Goal: Find specific page/section: Find specific page/section

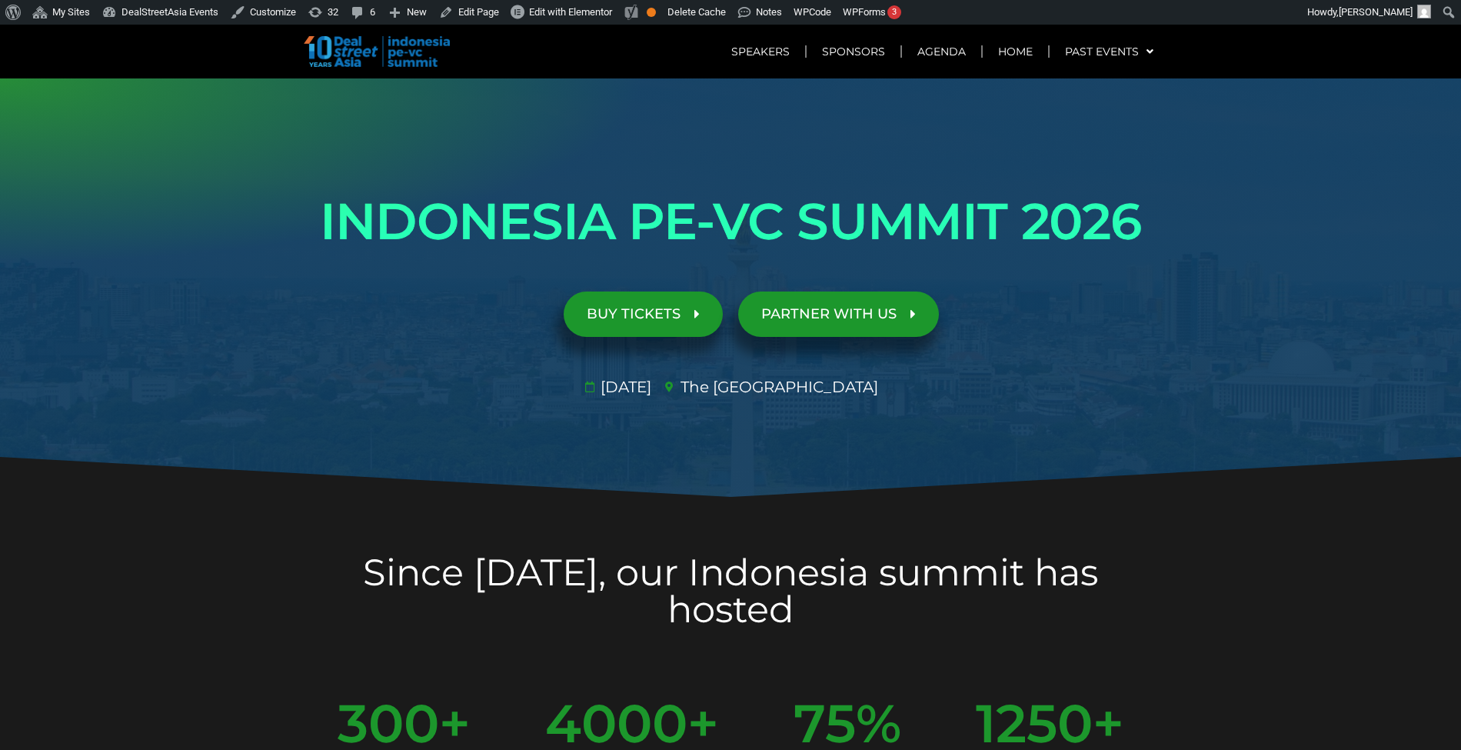
scroll to position [6235, 0]
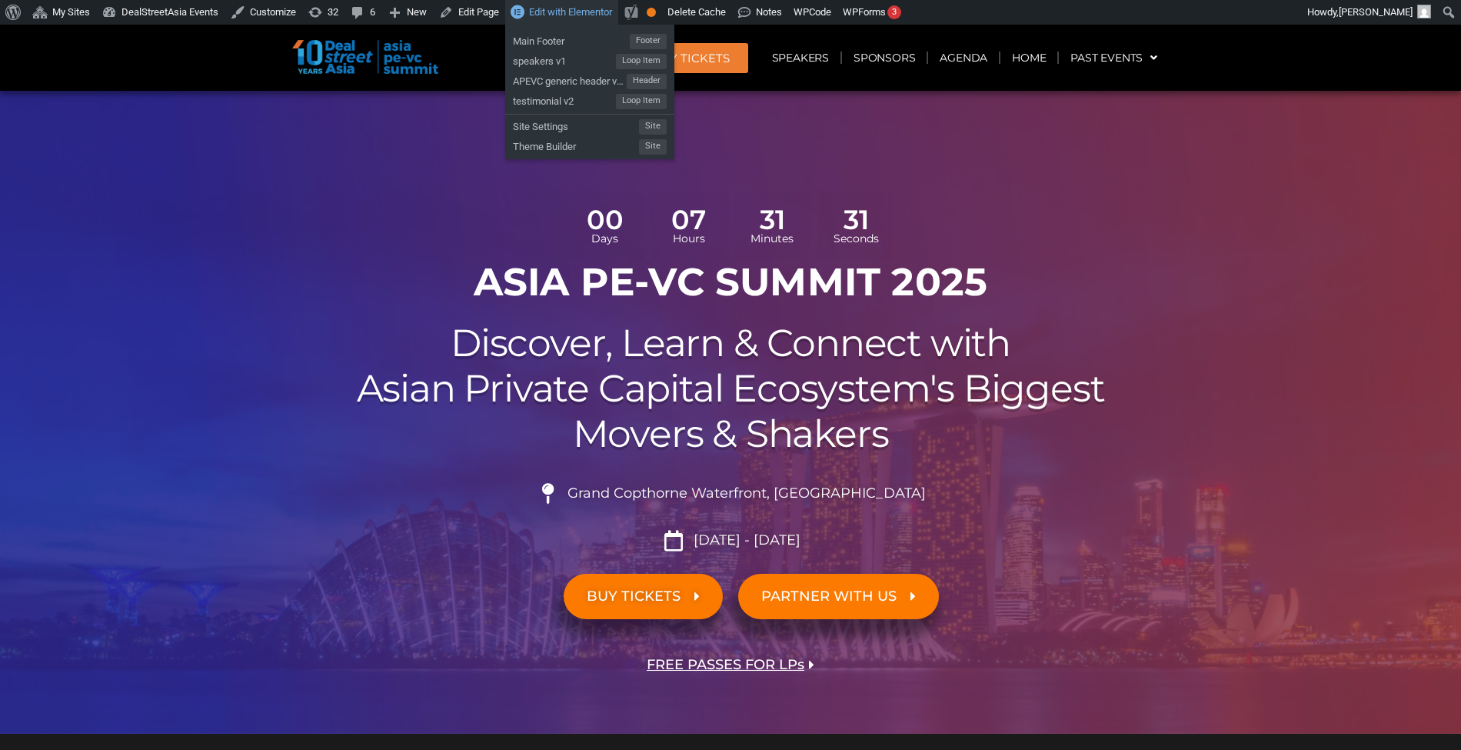
click at [580, 12] on span "Edit with Elementor" at bounding box center [570, 12] width 83 height 12
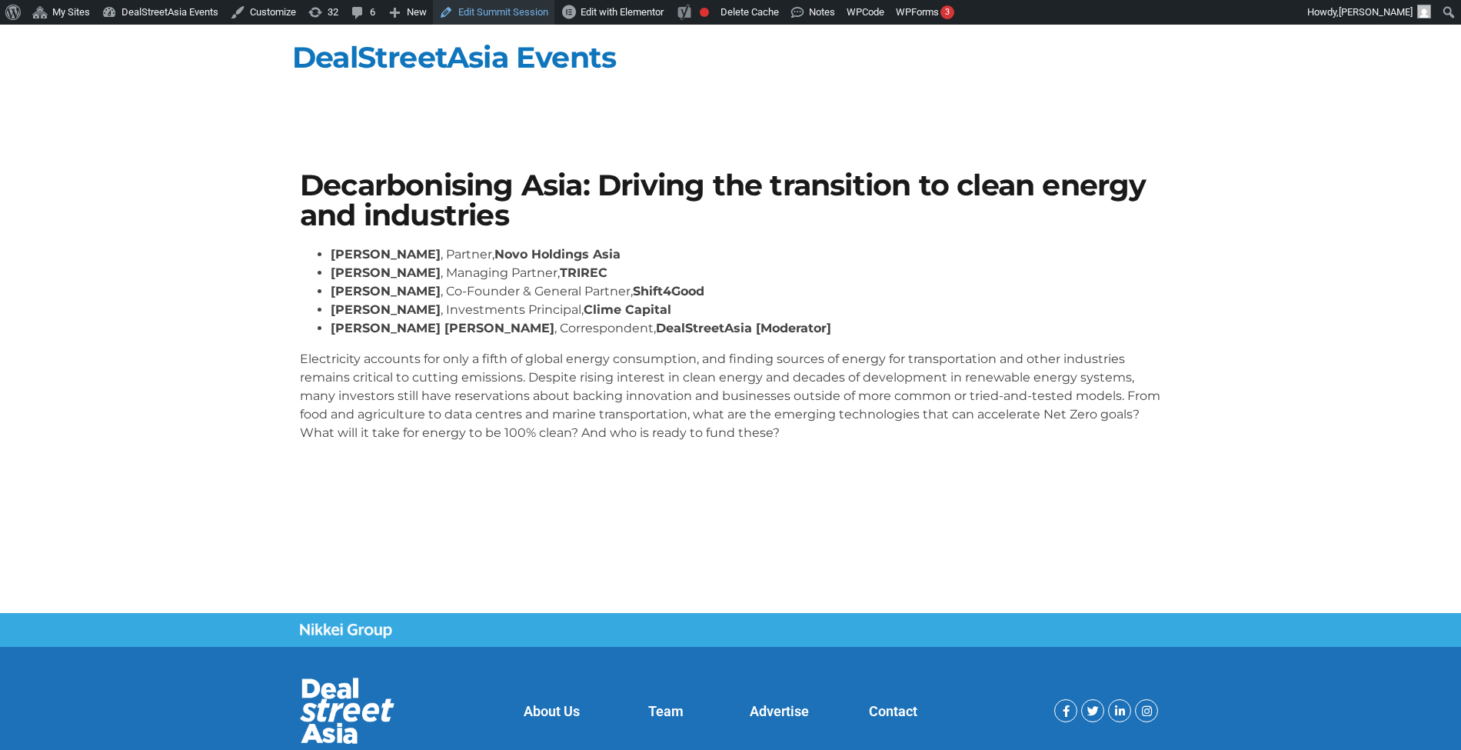
click at [514, 12] on link "Edit Summit Session" at bounding box center [493, 12] width 121 height 25
